Goal: Task Accomplishment & Management: Use online tool/utility

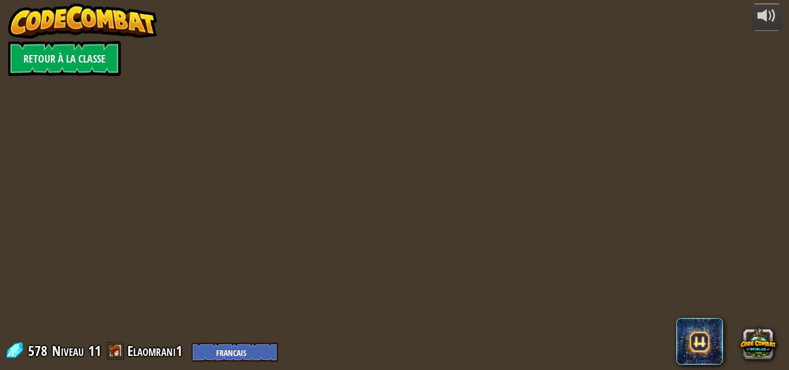
select select "fr"
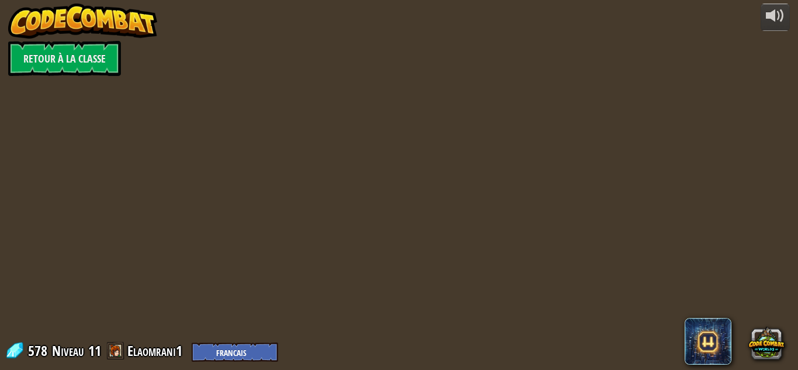
select select "fr"
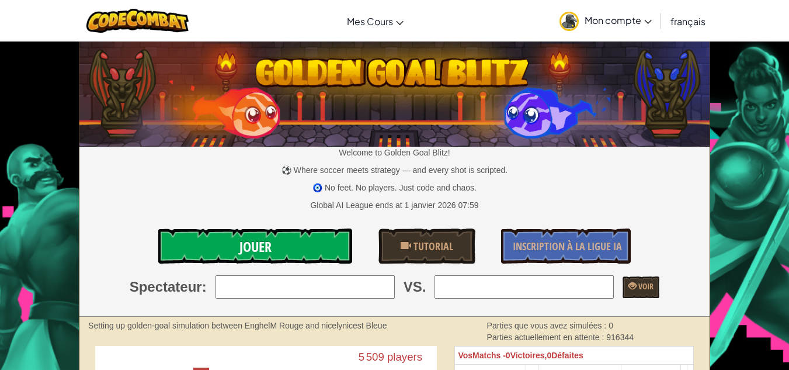
click at [287, 245] on link "Jouer" at bounding box center [255, 245] width 194 height 35
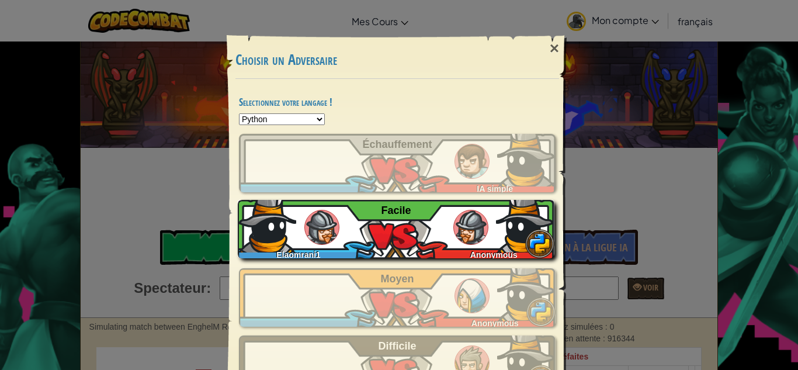
click at [392, 215] on span "Facile" at bounding box center [396, 210] width 30 height 12
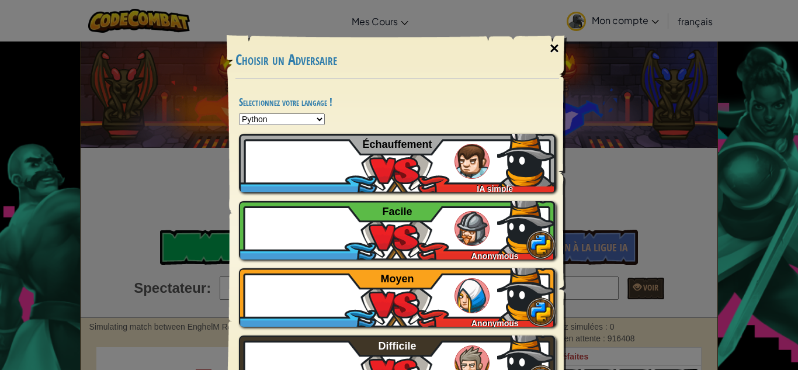
click at [549, 44] on div "×" at bounding box center [554, 49] width 27 height 34
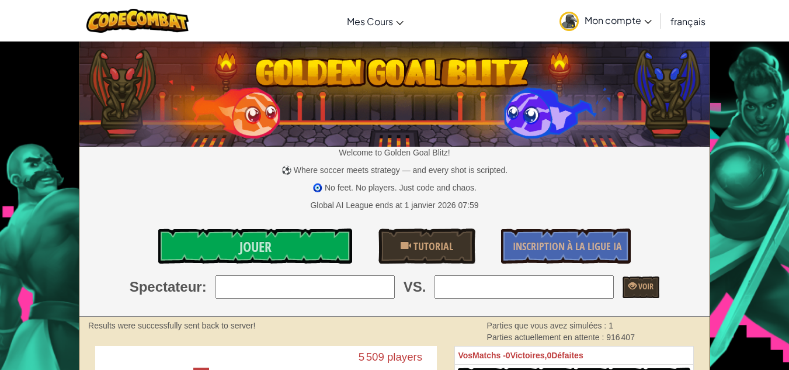
click at [610, 20] on span "Mon compte" at bounding box center [617, 20] width 67 height 12
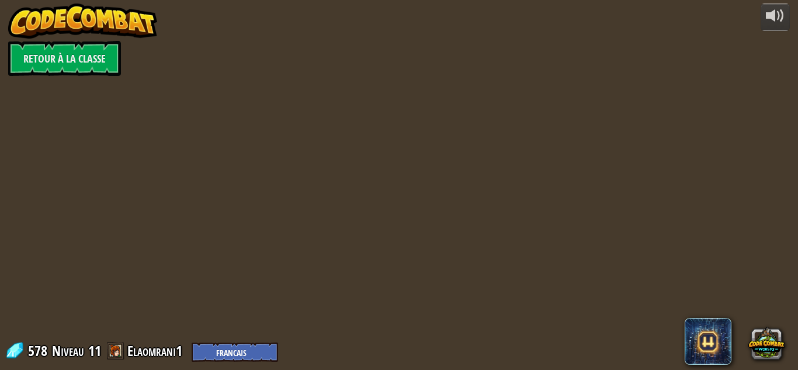
select select "fr"
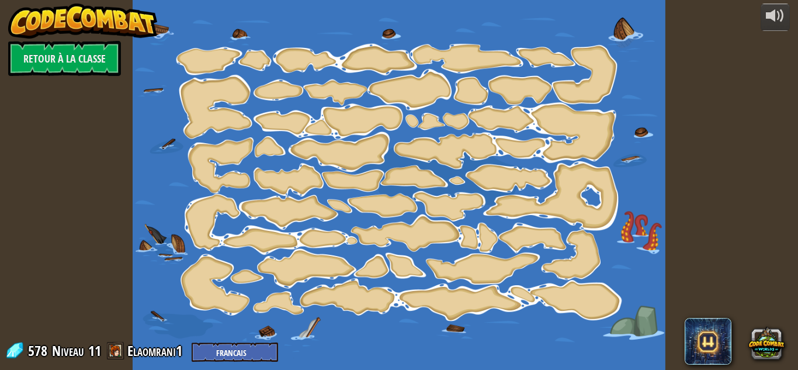
select select "fr"
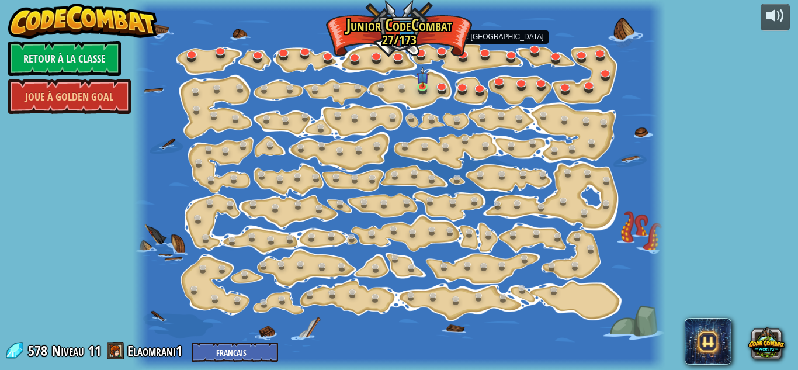
select select "fr"
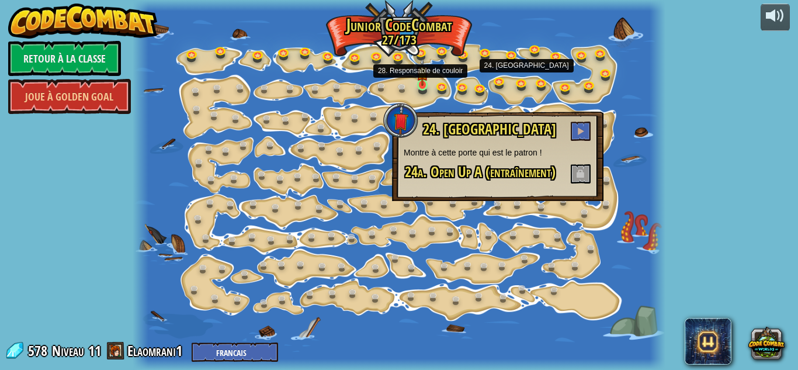
click at [423, 86] on img at bounding box center [422, 72] width 12 height 28
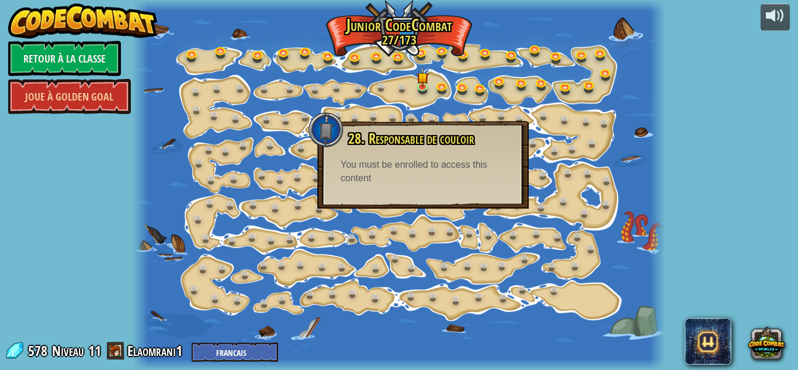
click at [442, 182] on div "You must be enrolled to access this content" at bounding box center [422, 171] width 165 height 27
click at [441, 92] on link at bounding box center [443, 86] width 23 height 23
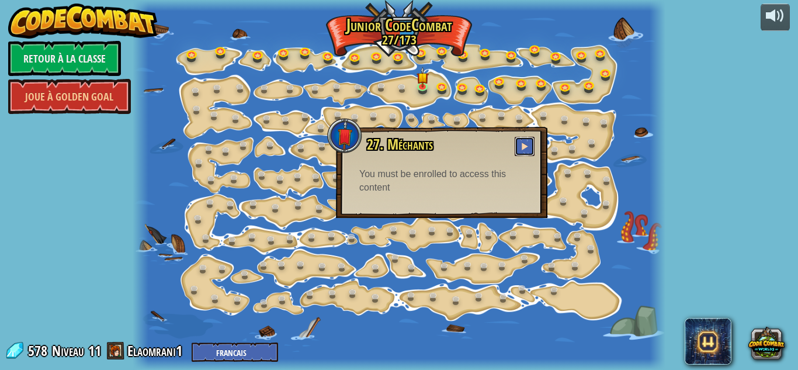
click at [526, 144] on span at bounding box center [524, 146] width 8 height 8
